Goal: Obtain resource: Download file/media

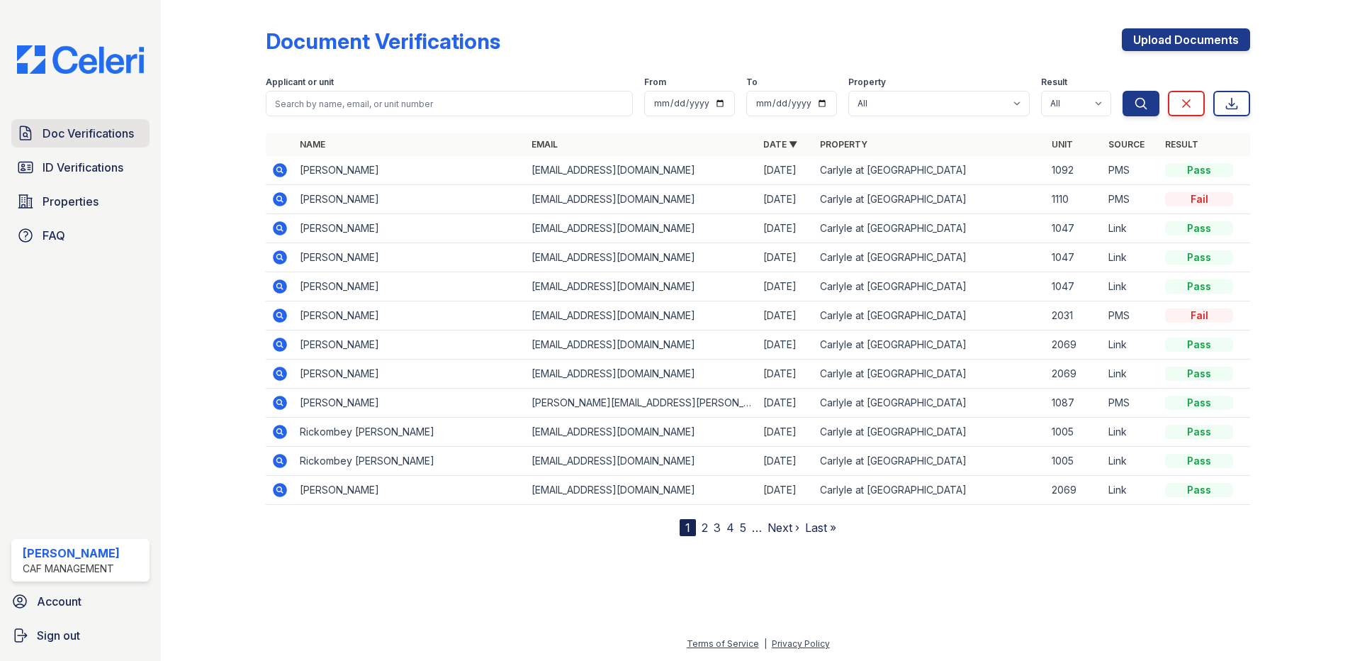
drag, startPoint x: 0, startPoint y: 0, endPoint x: 93, endPoint y: 140, distance: 167.7
click at [93, 140] on span "Doc Verifications" at bounding box center [88, 133] width 91 height 17
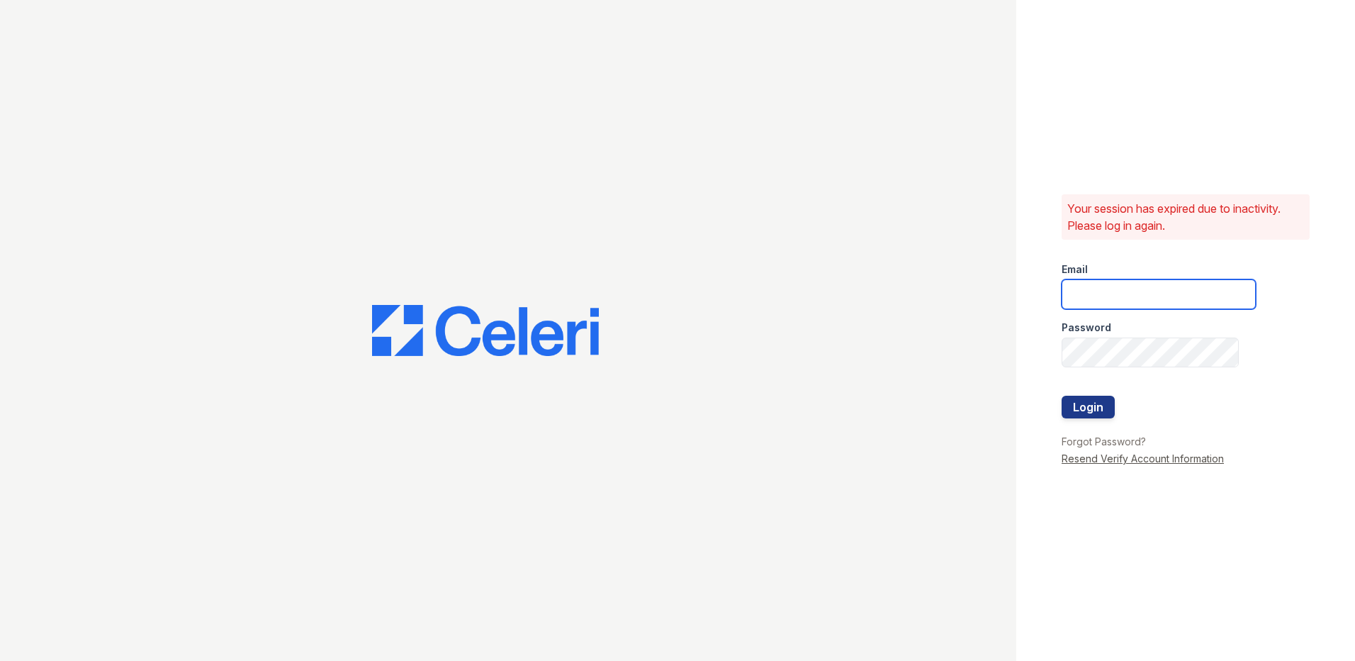
type input "[EMAIL_ADDRESS][DOMAIN_NAME]"
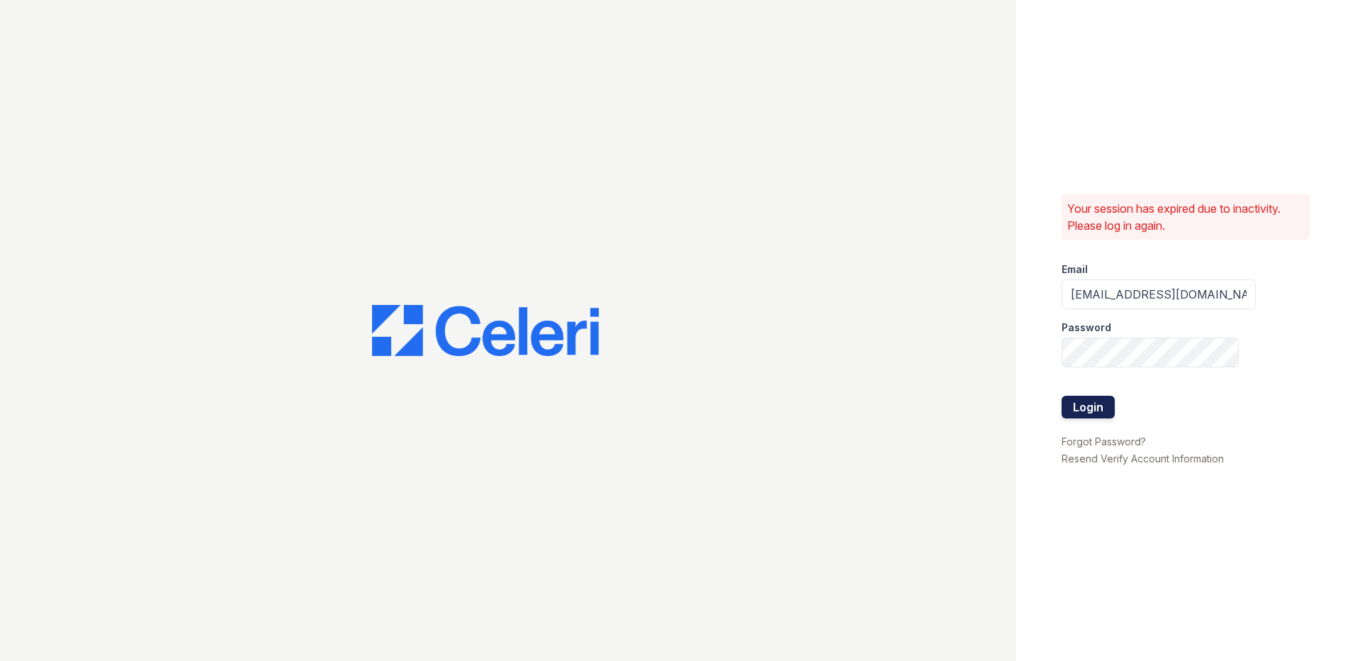
click at [1104, 403] on button "Login" at bounding box center [1088, 407] width 53 height 23
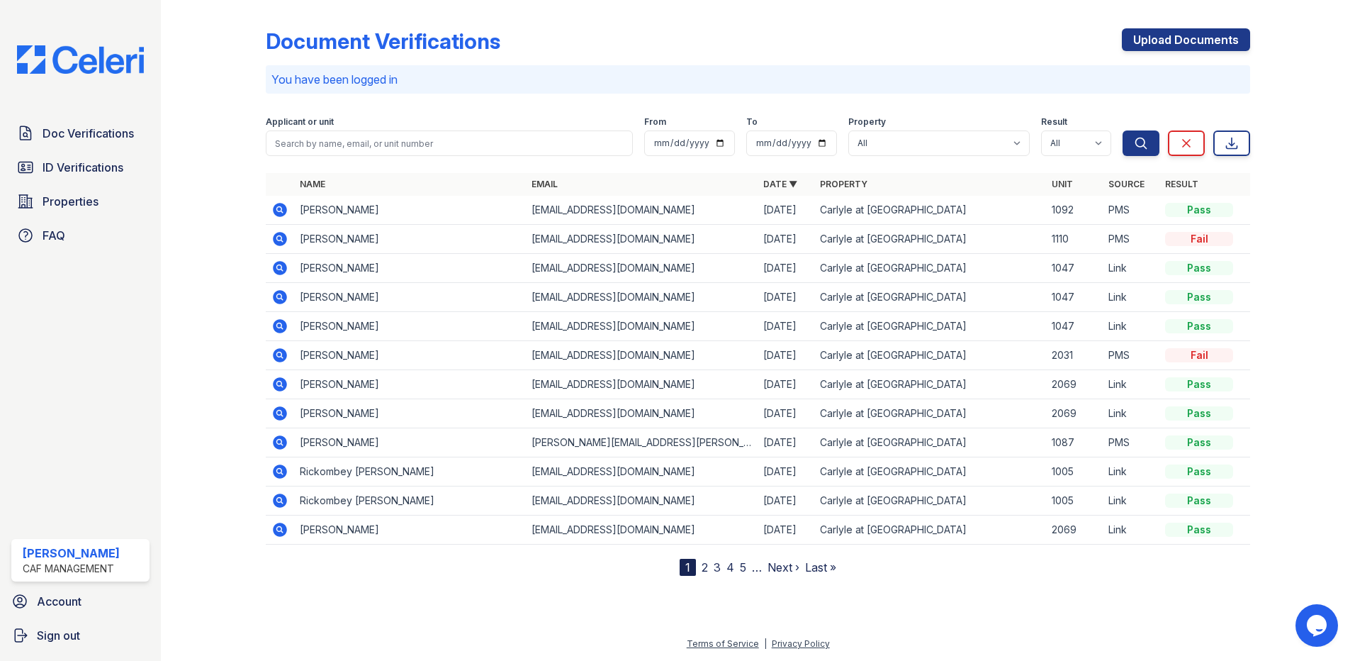
click at [284, 237] on icon at bounding box center [280, 239] width 14 height 14
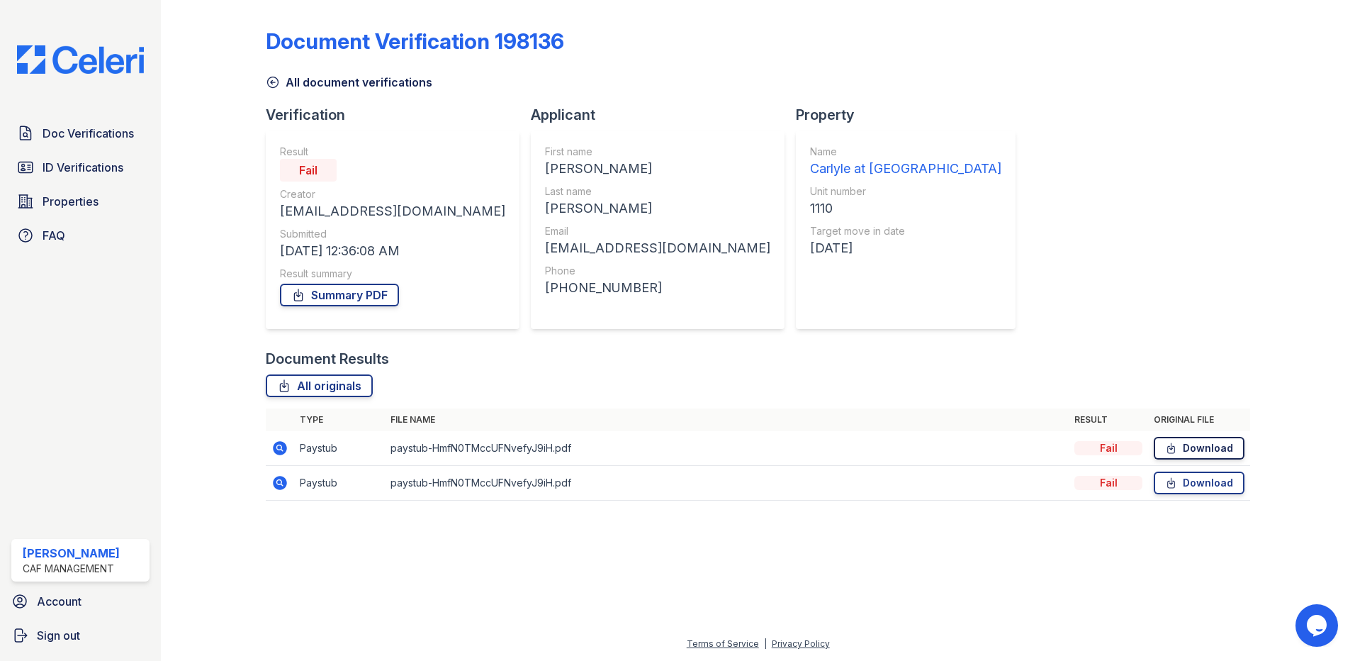
click at [1216, 445] on link "Download" at bounding box center [1199, 448] width 91 height 23
